Goal: Transaction & Acquisition: Register for event/course

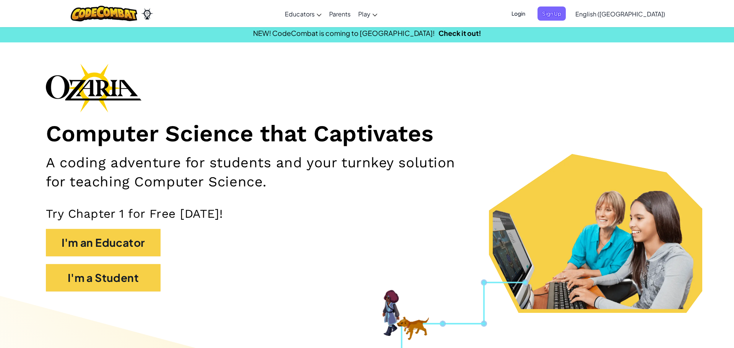
scroll to position [4, 0]
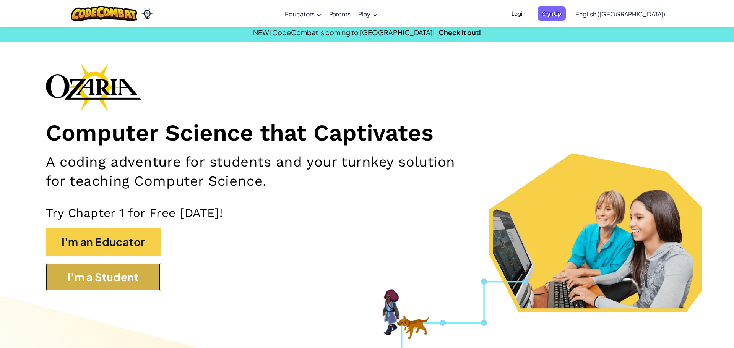
click at [118, 287] on button "I'm a Student" at bounding box center [103, 277] width 115 height 28
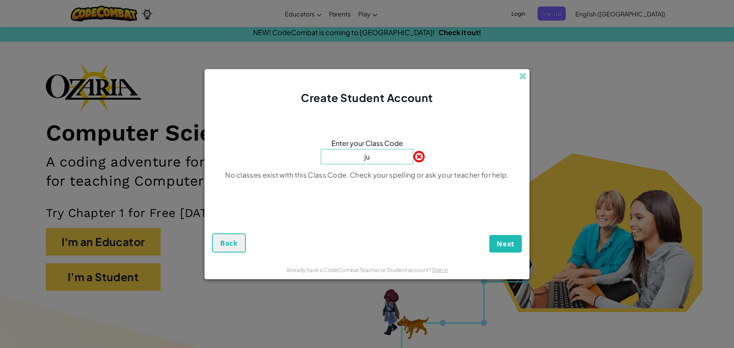
type input "j"
type input "JumpDuckHide"
click at [509, 237] on button "Next" at bounding box center [505, 244] width 32 height 18
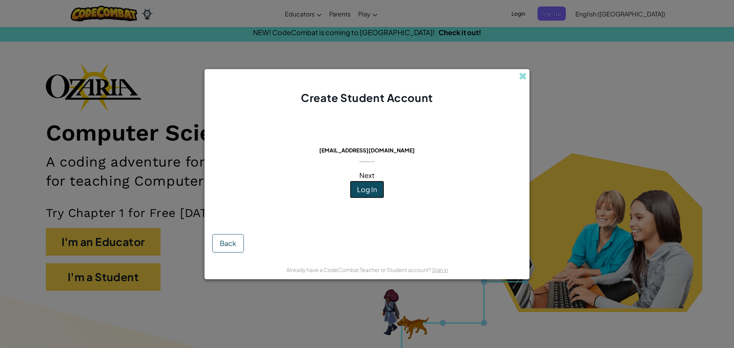
click at [376, 183] on button "Log In" at bounding box center [367, 190] width 34 height 18
